Goal: Transaction & Acquisition: Book appointment/travel/reservation

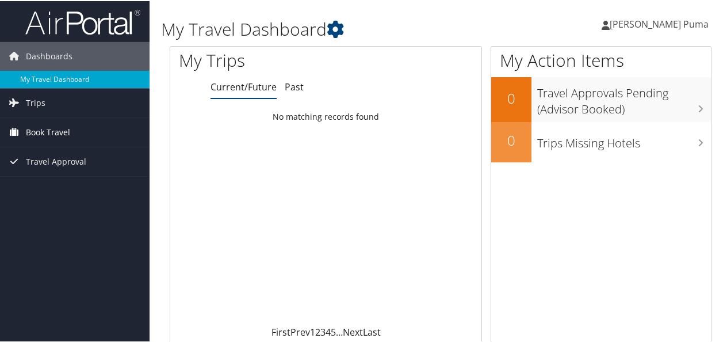
click at [50, 138] on span "Book Travel" at bounding box center [48, 131] width 44 height 29
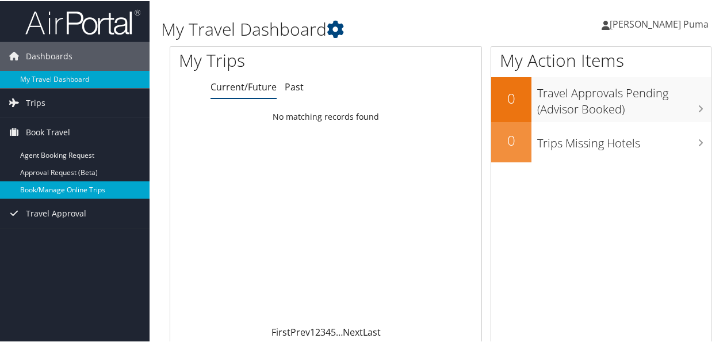
click at [85, 188] on link "Book/Manage Online Trips" at bounding box center [75, 188] width 150 height 17
